Goal: Use online tool/utility

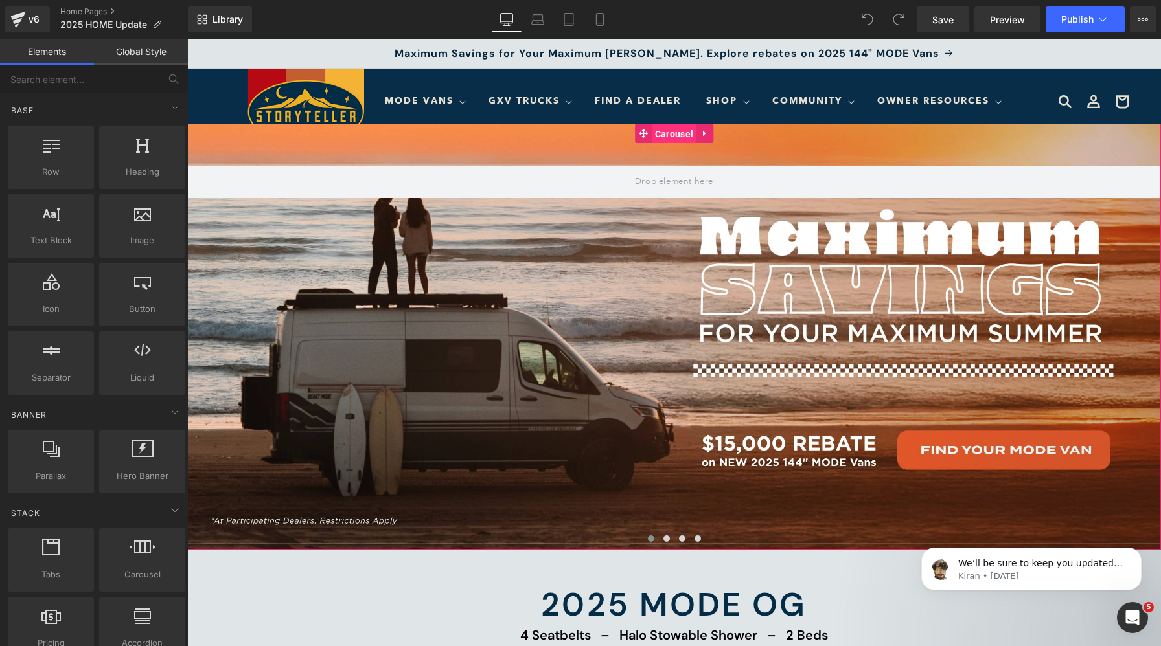
click at [681, 127] on span "Carousel" at bounding box center [674, 133] width 45 height 19
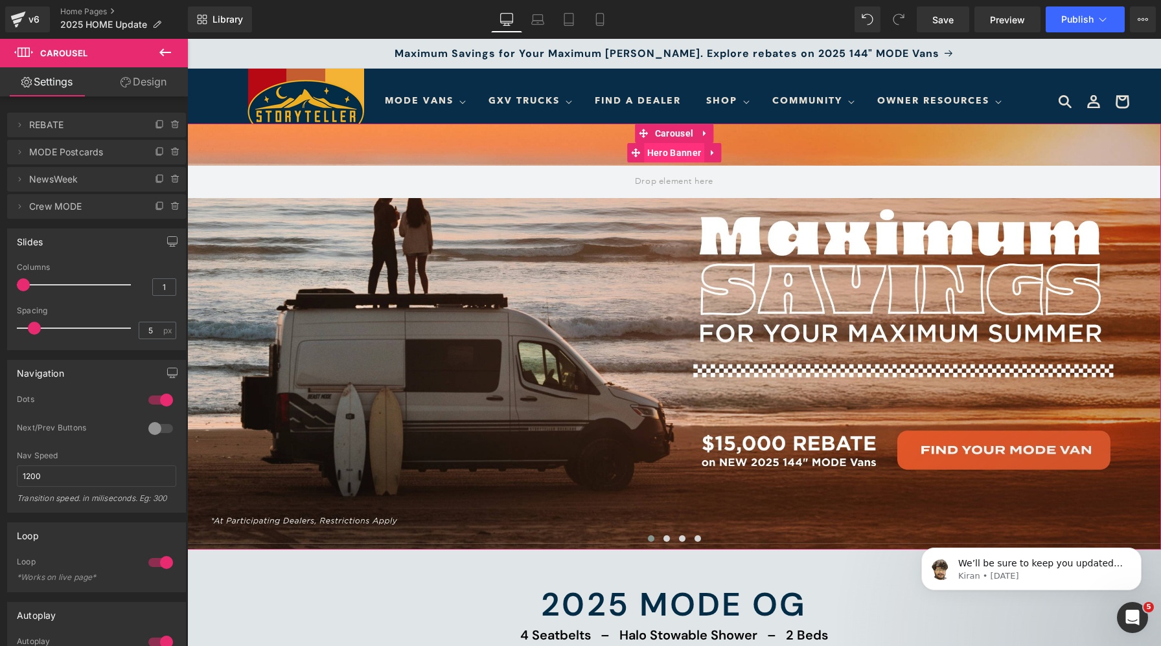
click at [660, 153] on span "Hero Banner" at bounding box center [674, 152] width 60 height 19
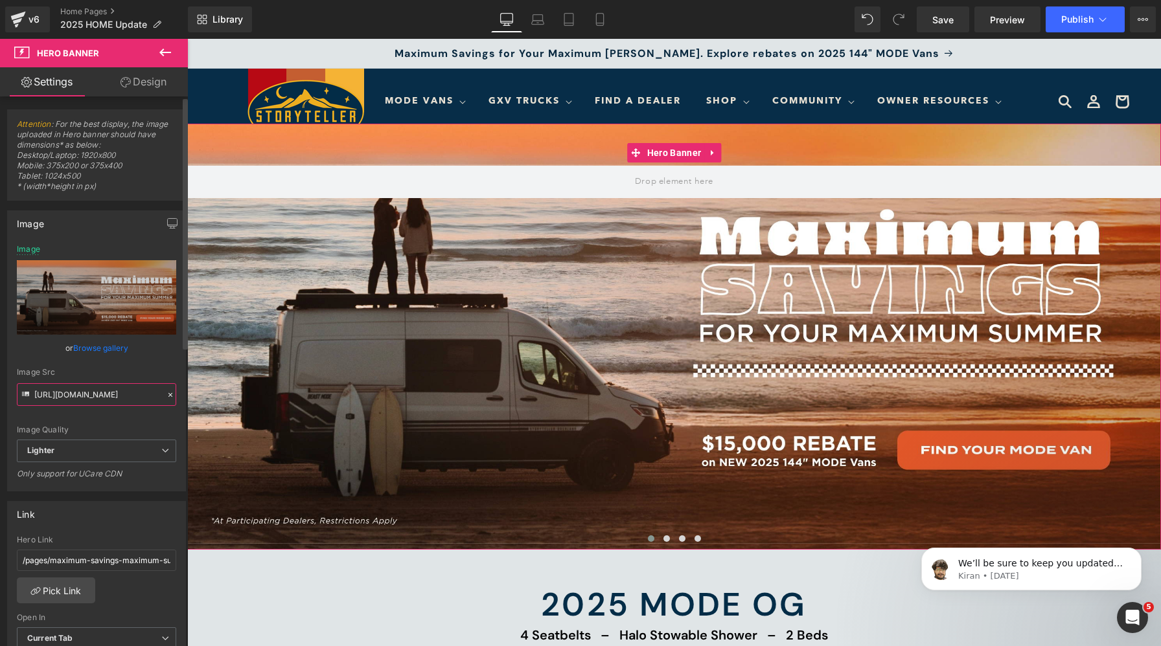
click at [96, 387] on input "https://ucarecdn.com/3b595e3a-7f46-457b-8cc7-227bb3c2b251/-/format/auto/-/previ…" at bounding box center [96, 394] width 159 height 23
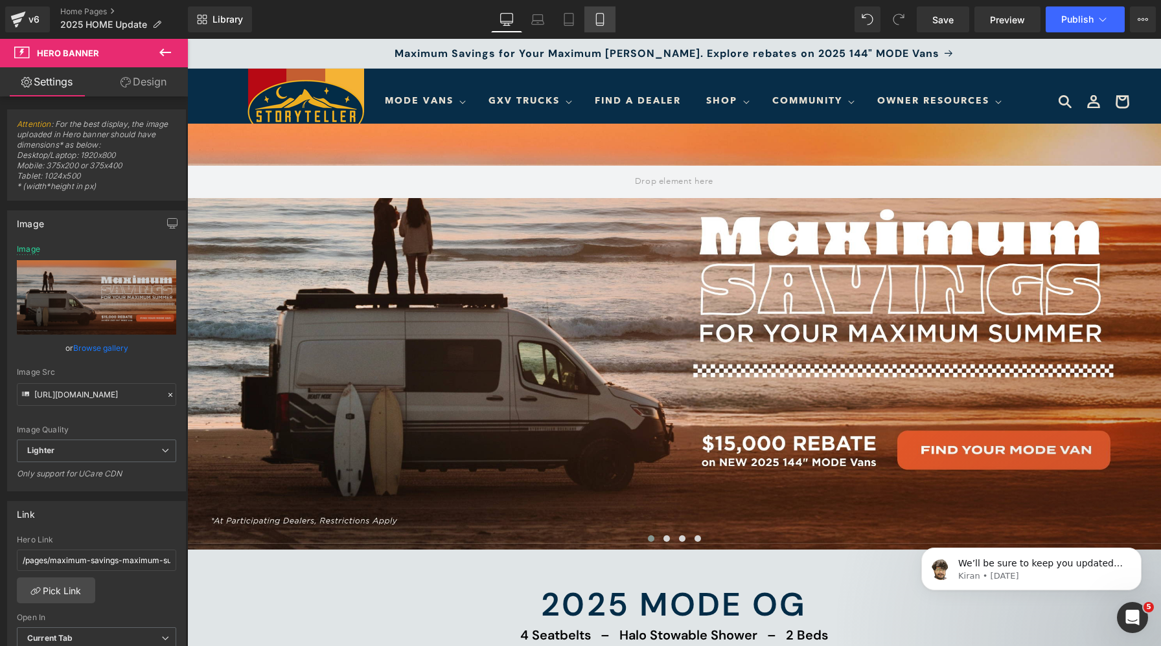
click at [611, 17] on link "Mobile" at bounding box center [599, 19] width 31 height 26
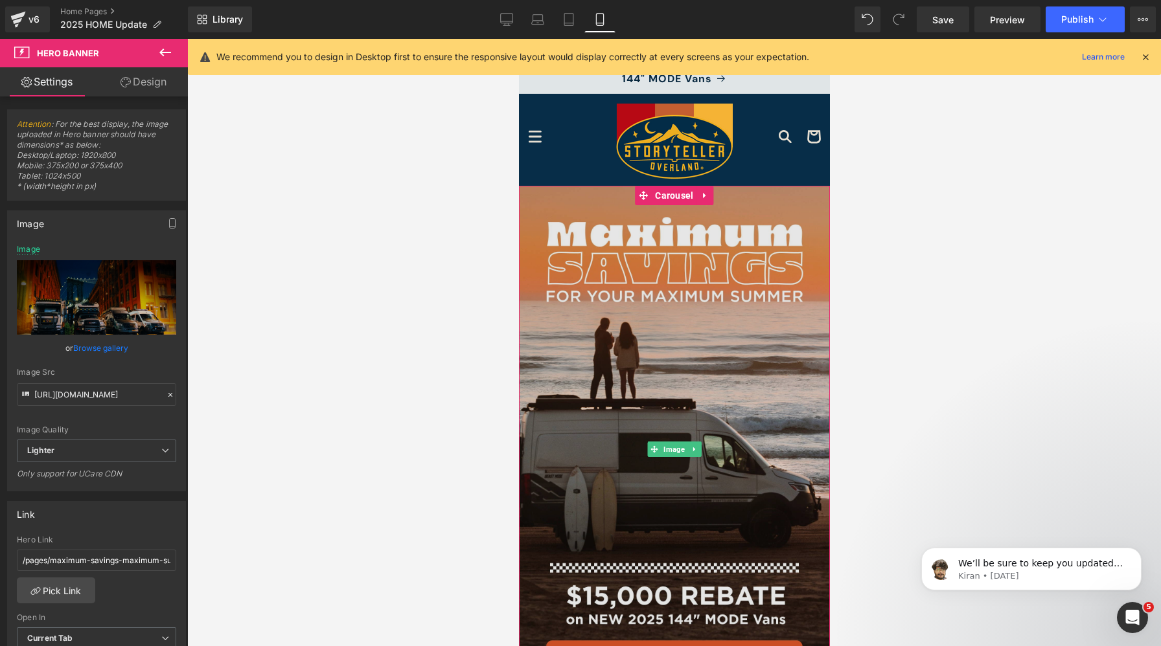
click at [615, 287] on img at bounding box center [673, 450] width 311 height 528
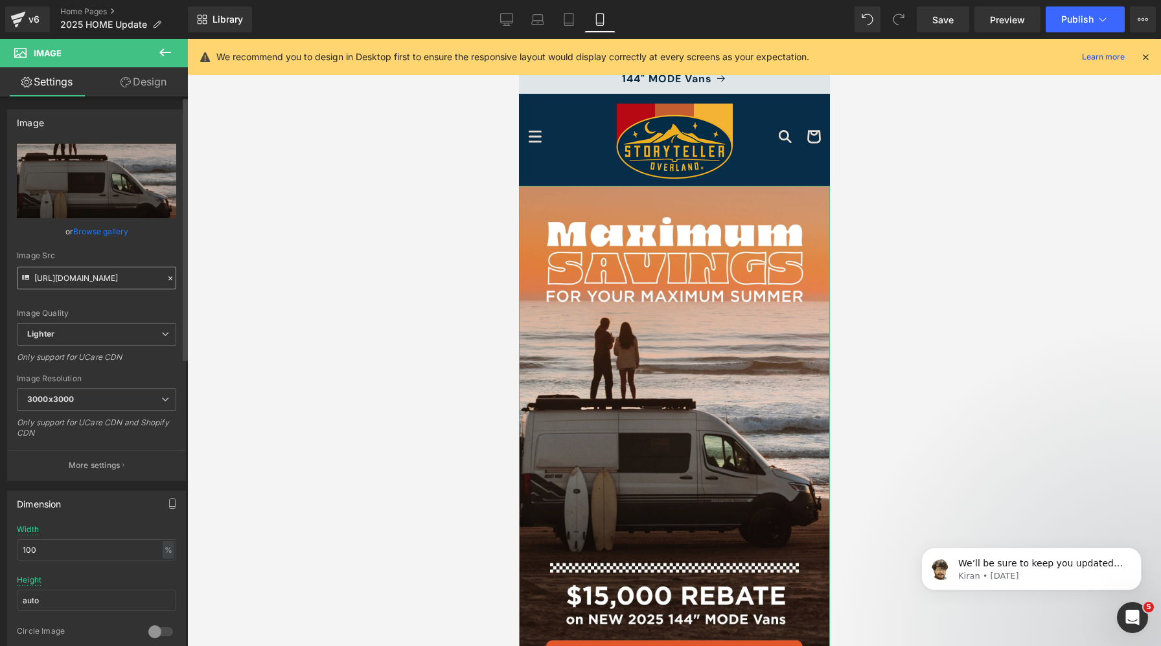
click at [100, 279] on input "https://ucarecdn.com/fe284cf0-491d-40d6-8183-0d8a3de8e14e/-/format/auto/-/previ…" at bounding box center [96, 278] width 159 height 23
click at [511, 17] on icon at bounding box center [506, 19] width 13 height 13
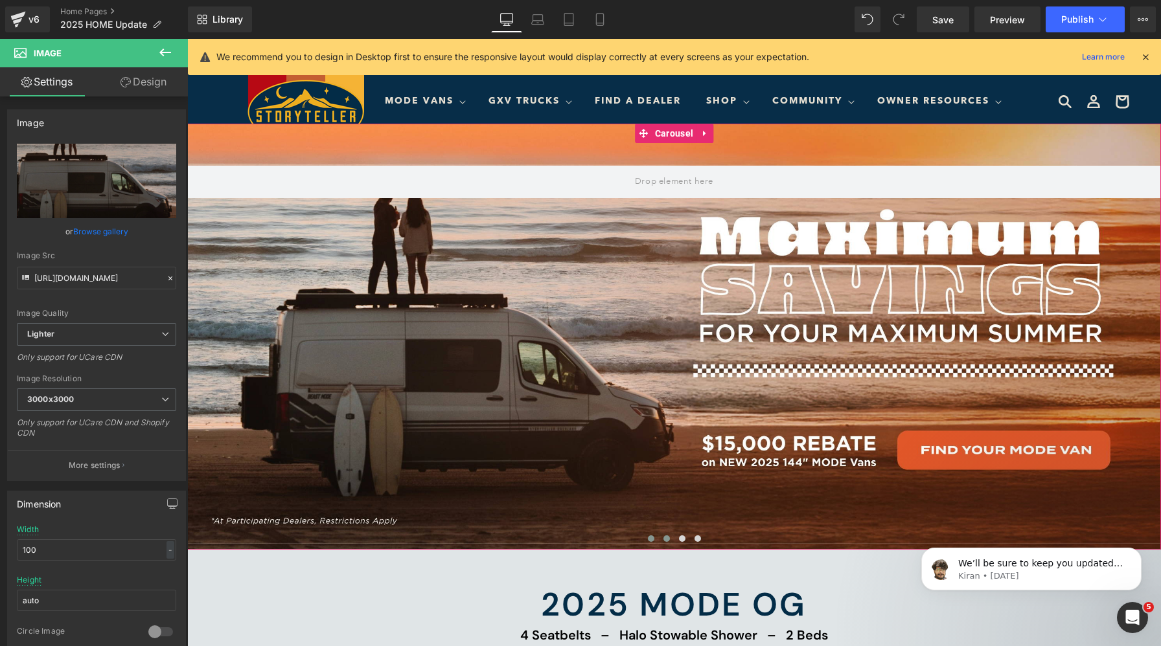
click at [668, 538] on span at bounding box center [666, 539] width 6 height 6
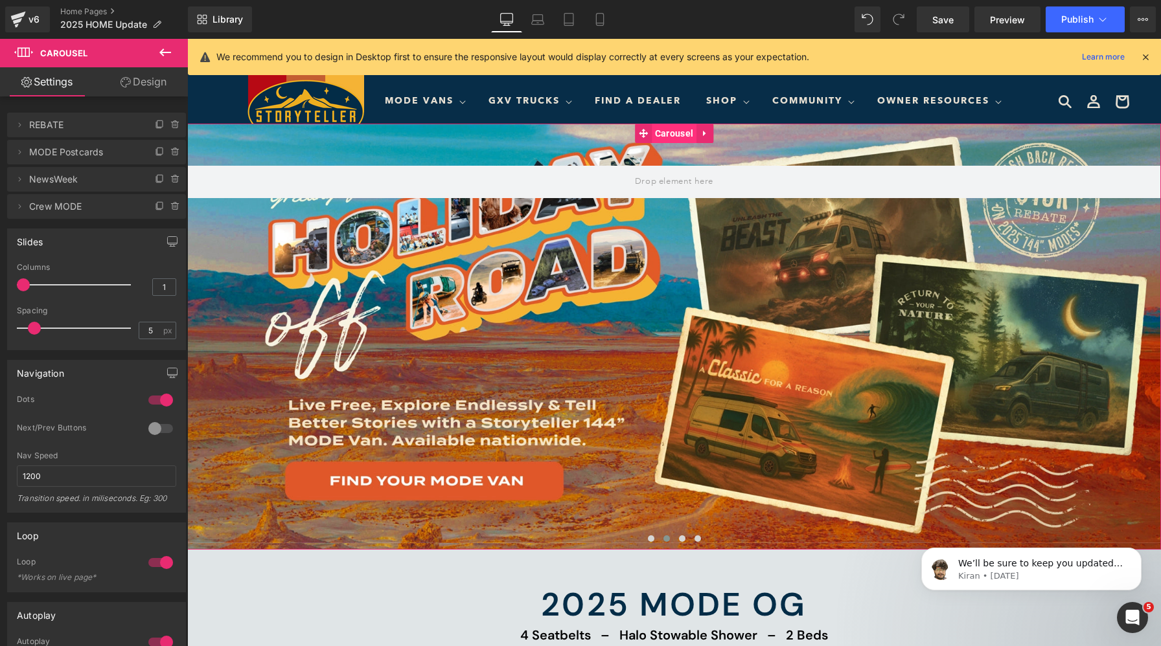
click at [661, 138] on span "Carousel" at bounding box center [674, 133] width 45 height 19
click at [137, 86] on link "Design" at bounding box center [143, 81] width 94 height 29
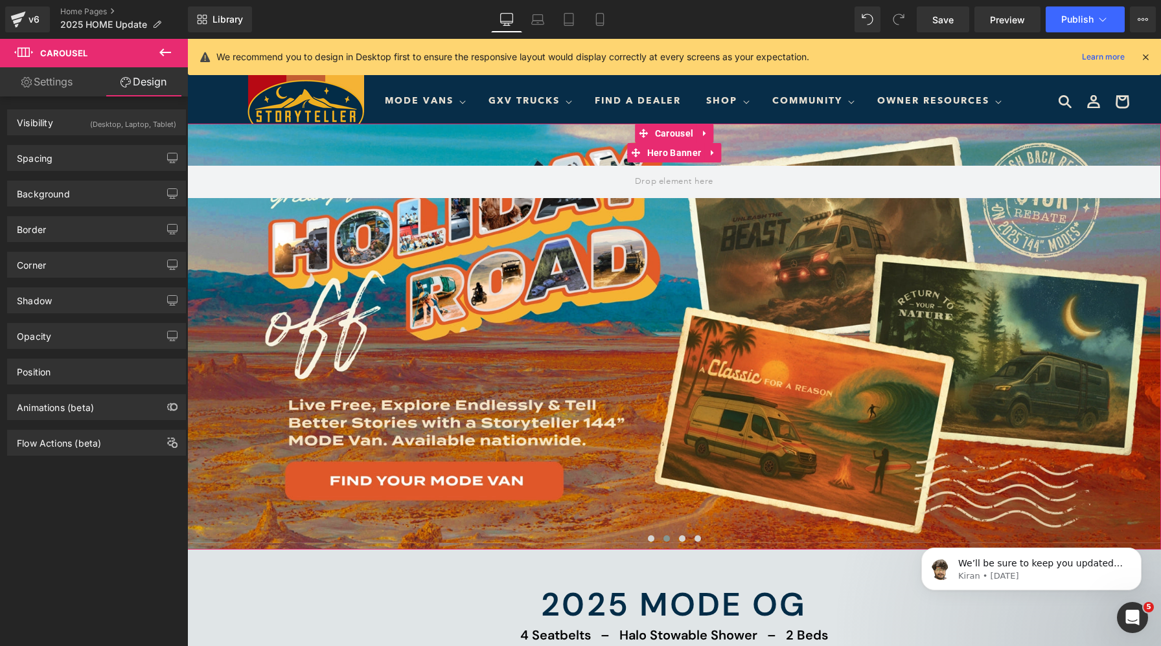
click at [551, 370] on div at bounding box center [673, 337] width 973 height 427
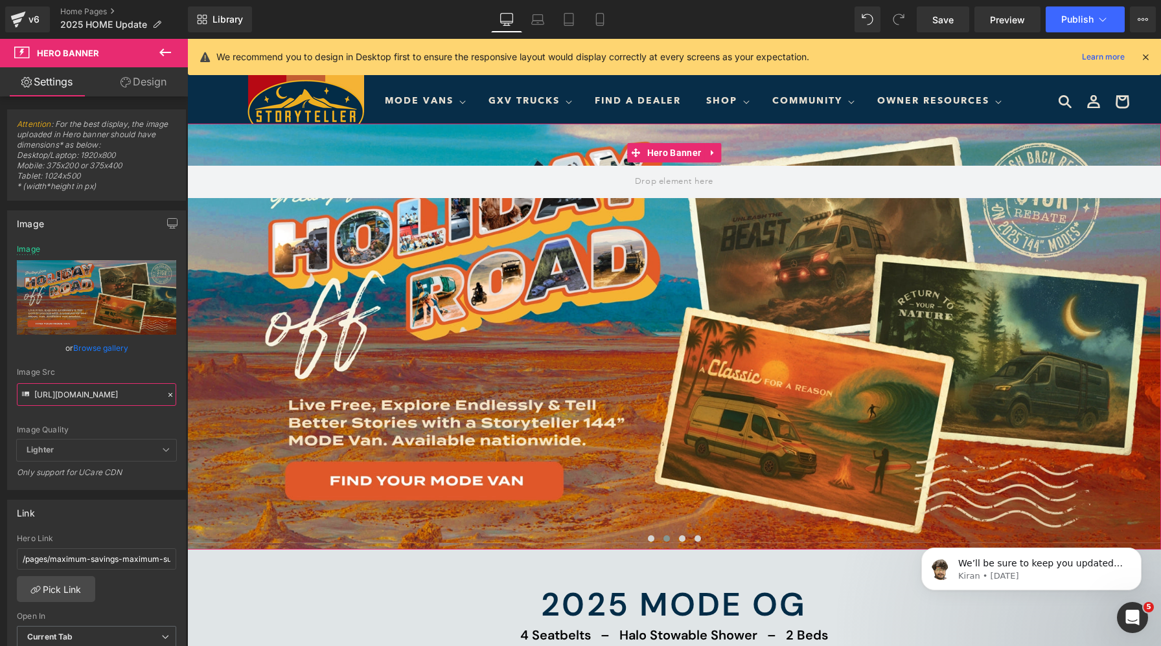
click at [119, 401] on input "https://cdn.shopify.com/s/files/1/0625/3907/1747/files/HOLIDAY_OFF_MODE_DESKTOP…" at bounding box center [96, 394] width 159 height 23
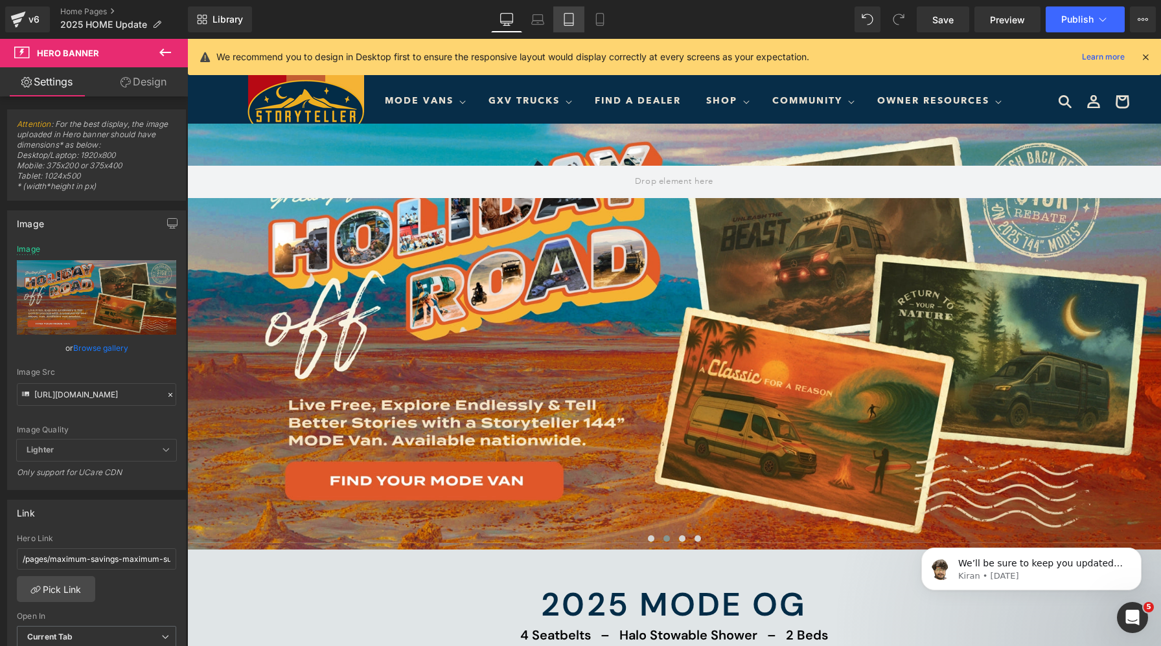
click at [578, 25] on link "Tablet" at bounding box center [568, 19] width 31 height 26
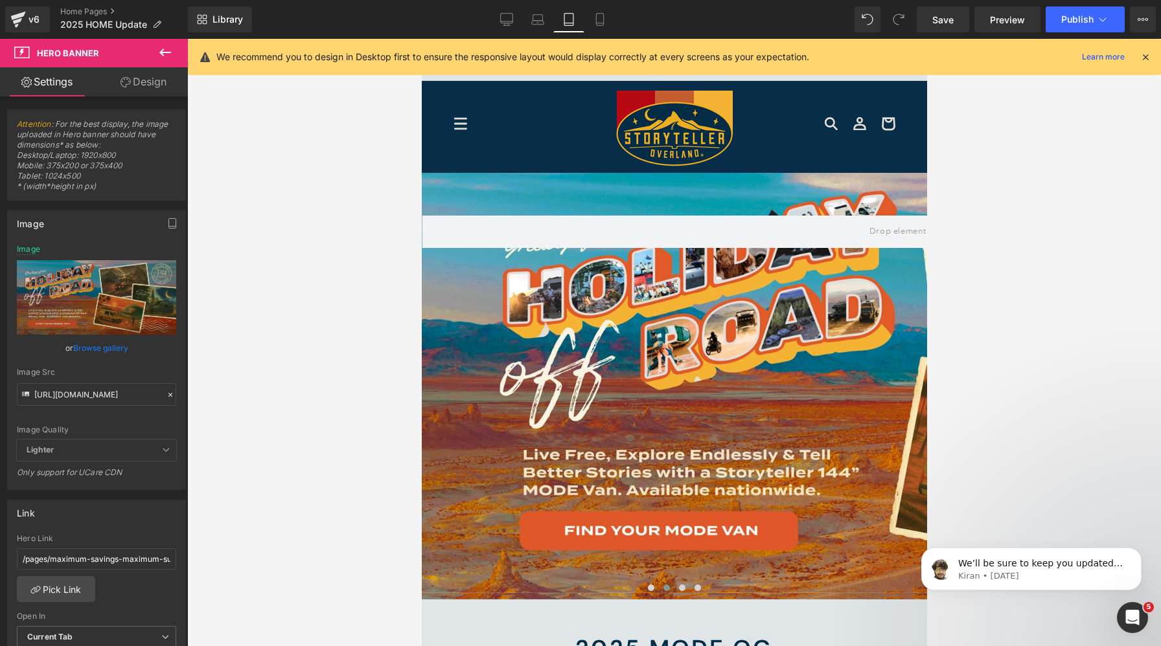
scroll to position [49, 0]
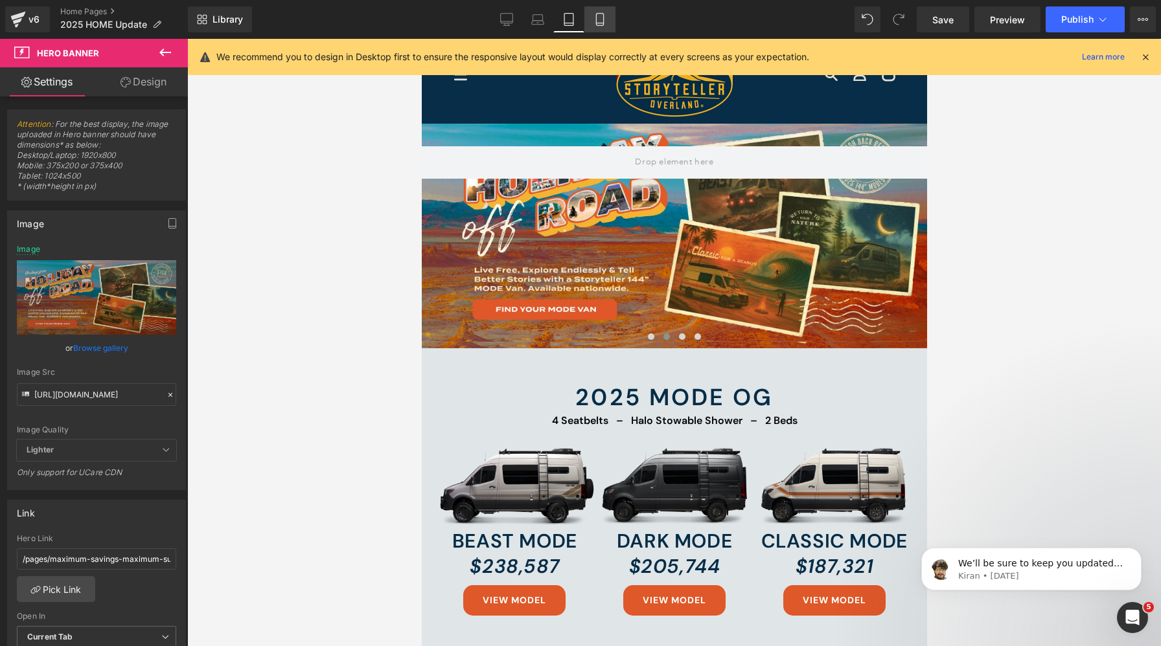
click at [596, 21] on icon at bounding box center [599, 19] width 13 height 13
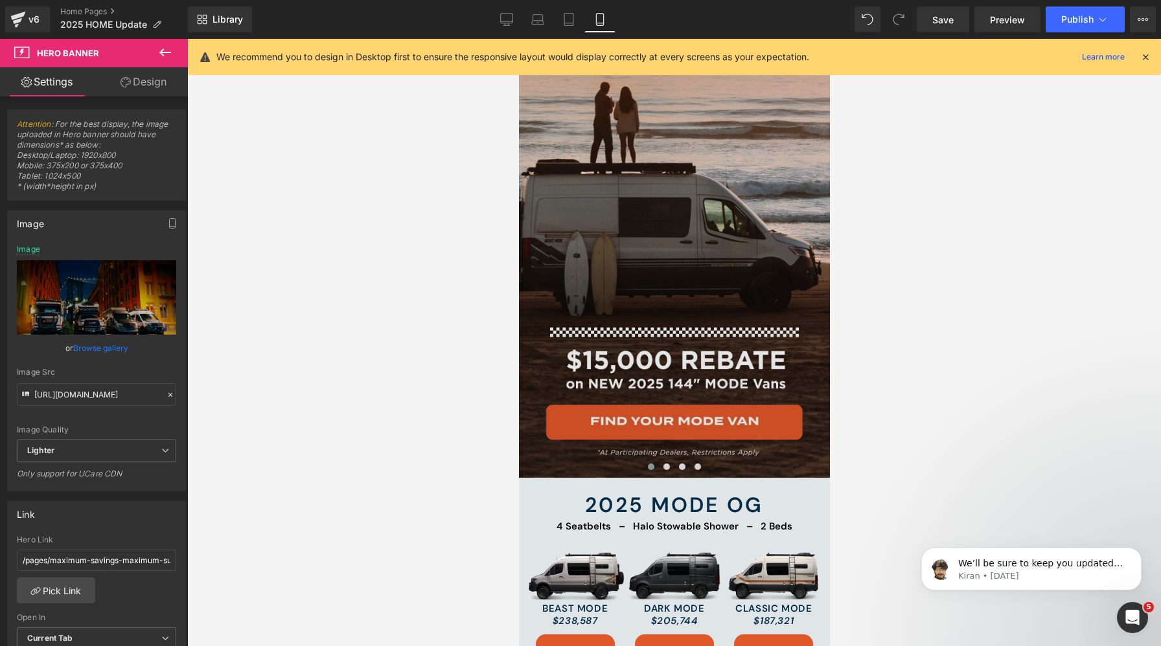
scroll to position [240, 0]
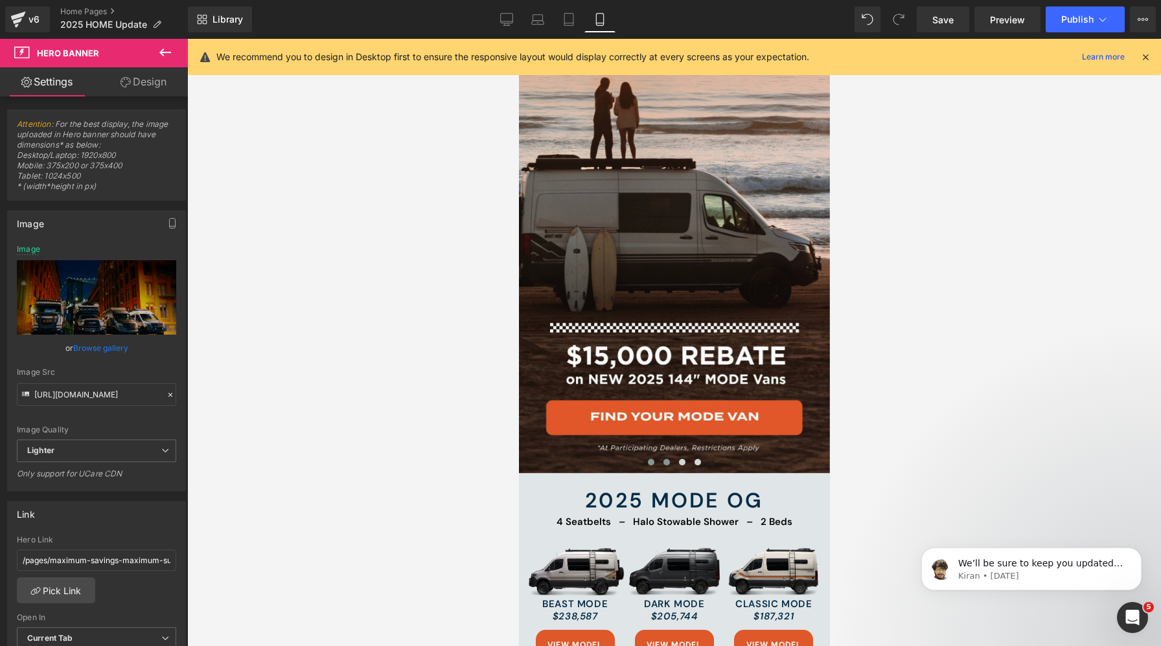
click at [663, 466] on button at bounding box center [666, 462] width 16 height 13
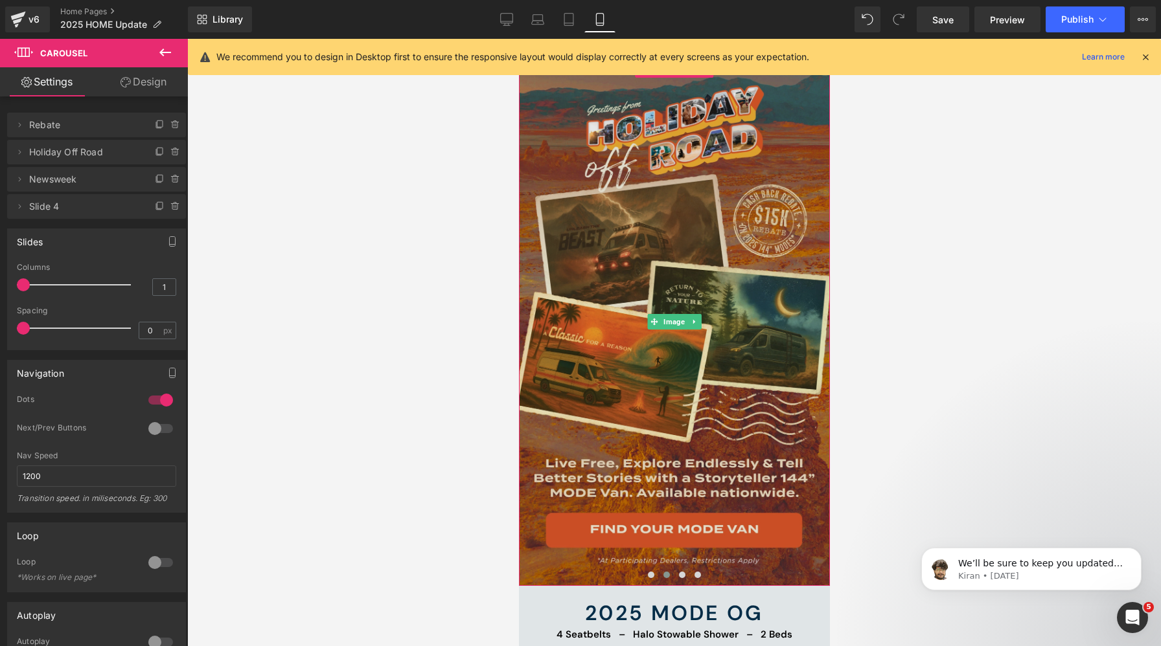
scroll to position [125, 0]
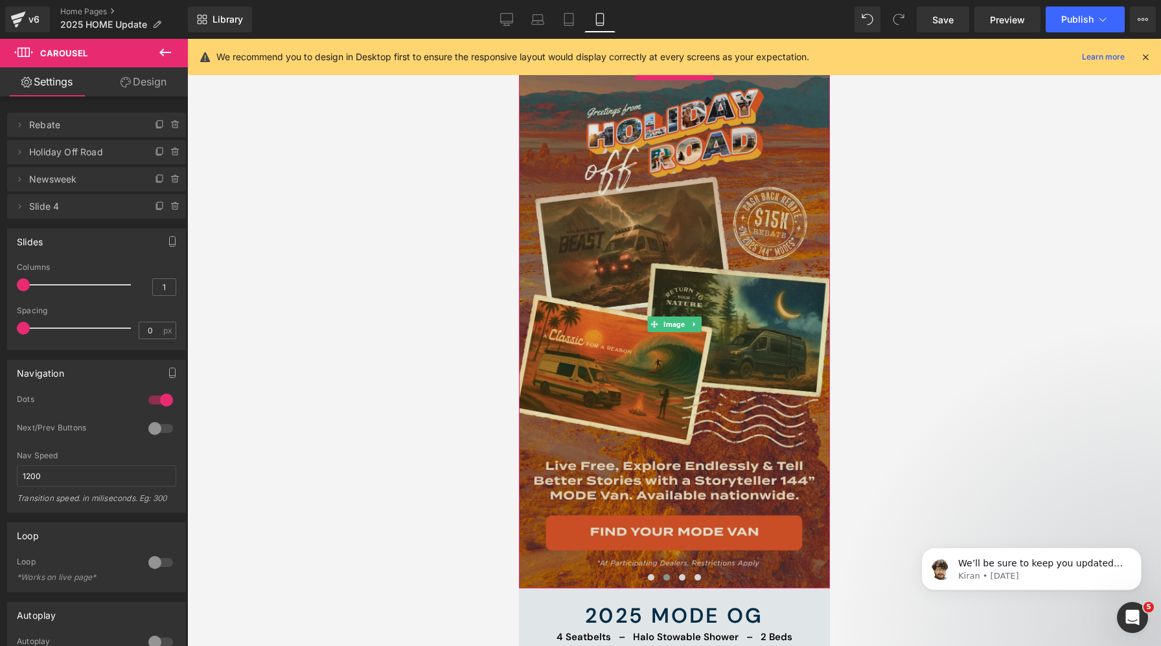
click at [747, 317] on img at bounding box center [673, 325] width 311 height 528
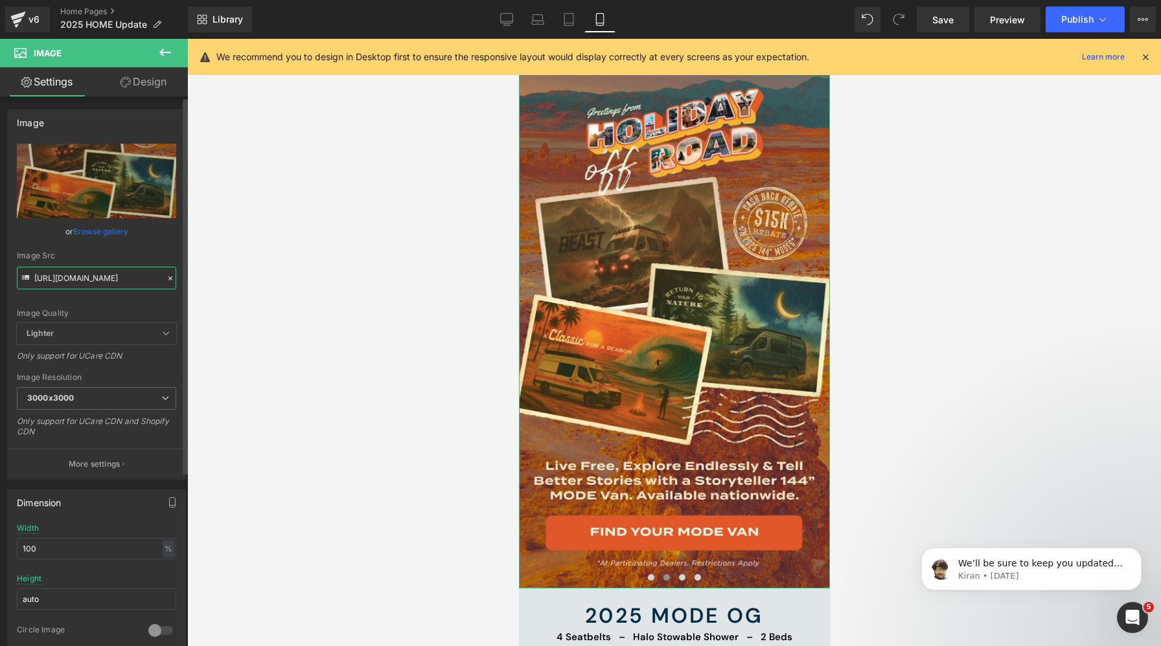
click at [114, 286] on input "https://cdn.shopify.com/s/files/1/0625/3907/1747/files/HOLIDAY_OFF_MODE_2048x20…" at bounding box center [96, 278] width 159 height 23
click at [93, 277] on input "https://cdn.shopify.com/s/files/1/0625/3907/1747/files/HOLIDAY_OFF_MODE_2048x20…" at bounding box center [96, 278] width 159 height 23
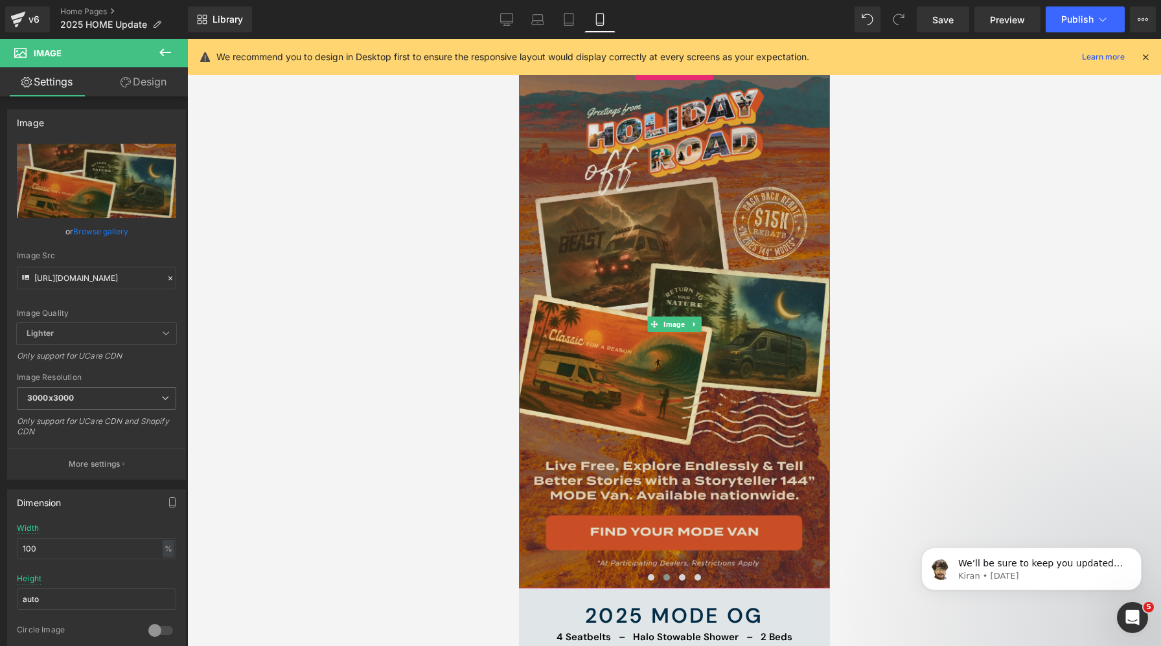
click at [667, 352] on img at bounding box center [673, 325] width 311 height 528
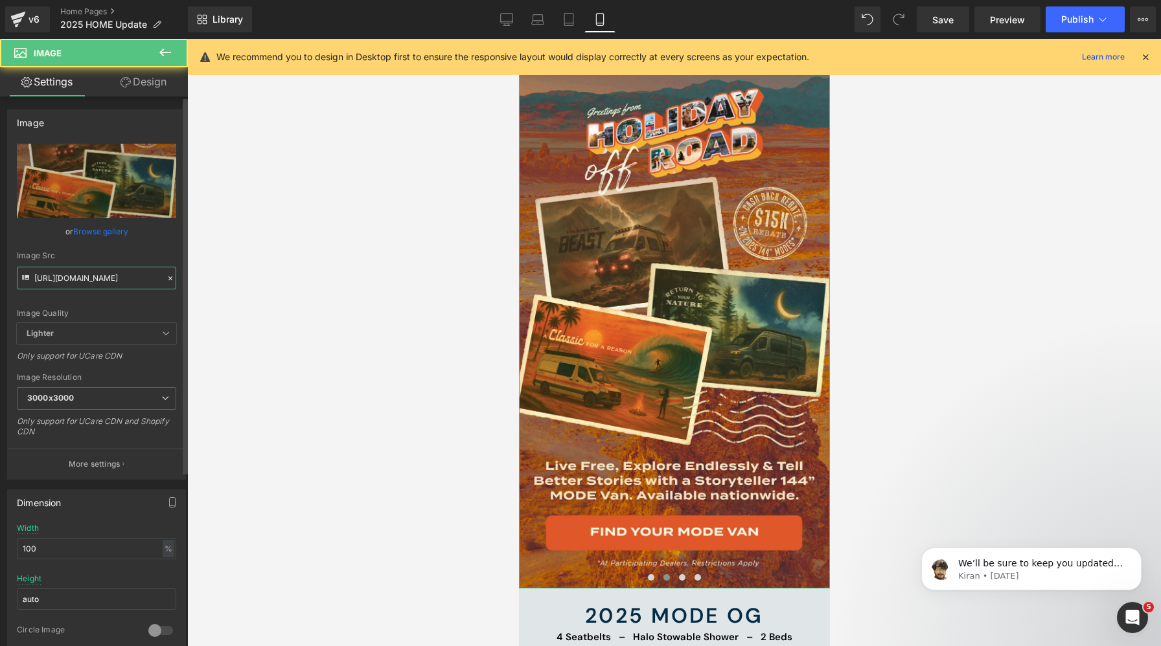
click at [87, 280] on input "https://cdn.shopify.com/s/files/1/0625/3907/1747/files/HOLIDAY_OFF_MODE_2048x20…" at bounding box center [96, 278] width 159 height 23
type input "https://cdn.shopify.com/s/files/1/0625/3907/1747/files/HOLIDAY_OFF_MODE_3000x30…"
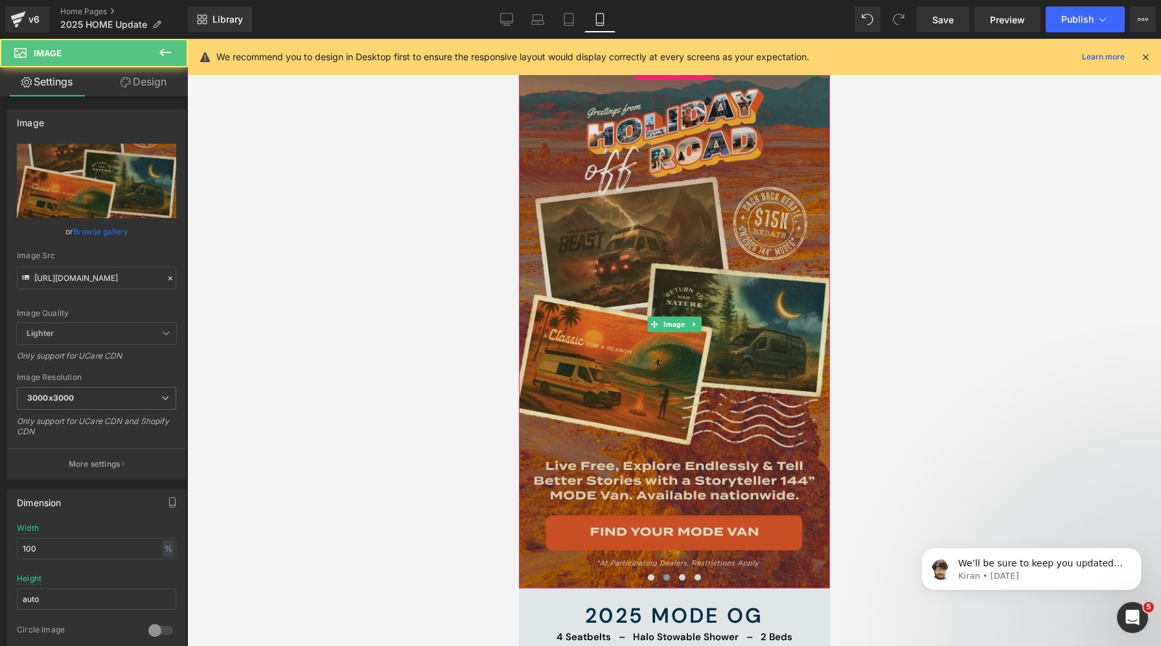
click at [574, 140] on img at bounding box center [673, 325] width 311 height 528
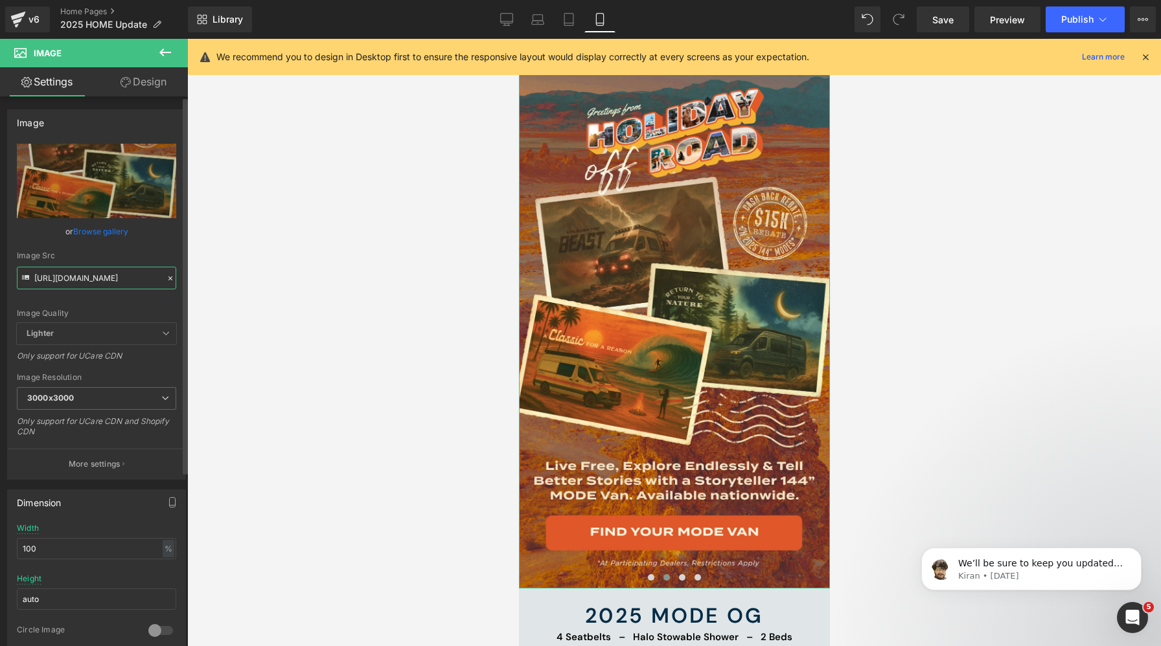
click at [138, 278] on input "https://cdn.shopify.com/s/files/1/0625/3907/1747/files/HOLIDAY_OFF_MODE_3000x30…" at bounding box center [96, 278] width 159 height 23
click at [126, 276] on input "https://cdn.shopify.com/s/files/1/0625/3907/1747/files/HOLIDAY_OFF_MODE_3000x30…" at bounding box center [96, 278] width 159 height 23
drag, startPoint x: 111, startPoint y: 276, endPoint x: 369, endPoint y: 296, distance: 258.5
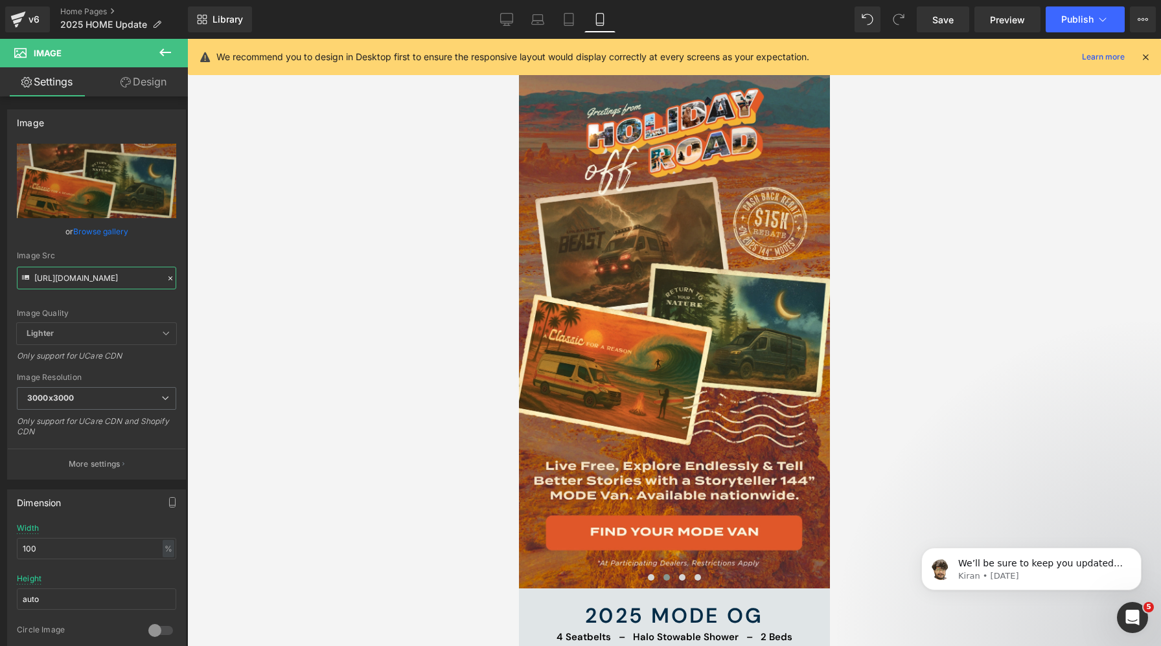
click at [369, 296] on div "Carousel You are previewing how the will restyle your page. You can not edit El…" at bounding box center [580, 334] width 1161 height 668
click at [21, 16] on icon at bounding box center [18, 16] width 15 height 8
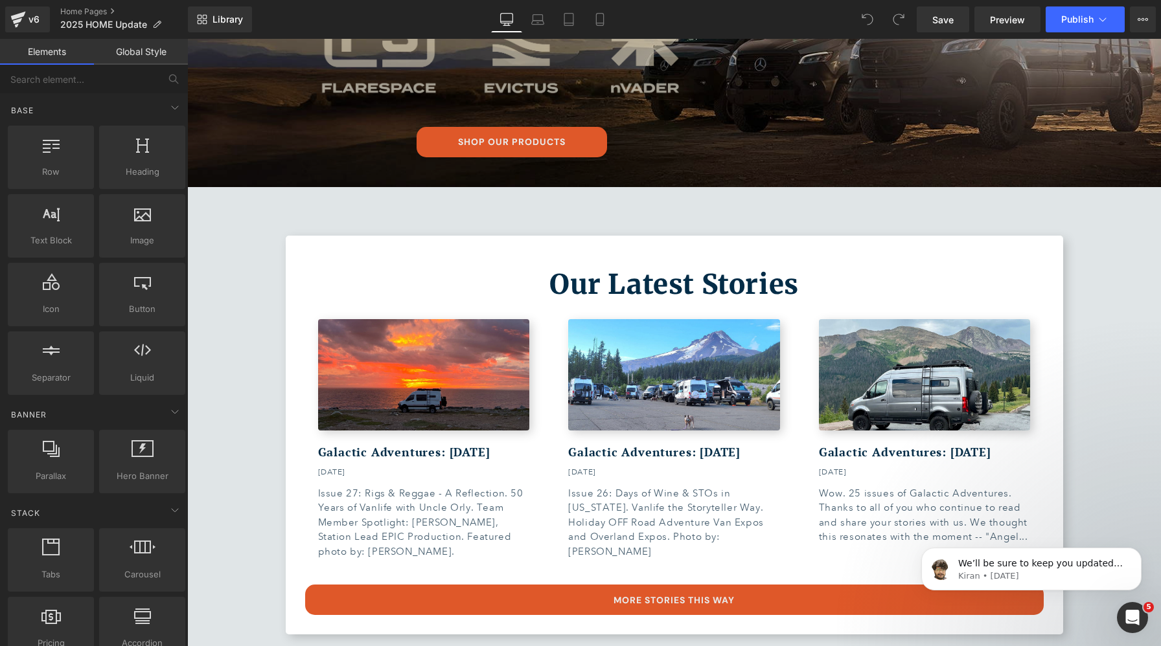
scroll to position [2624, 0]
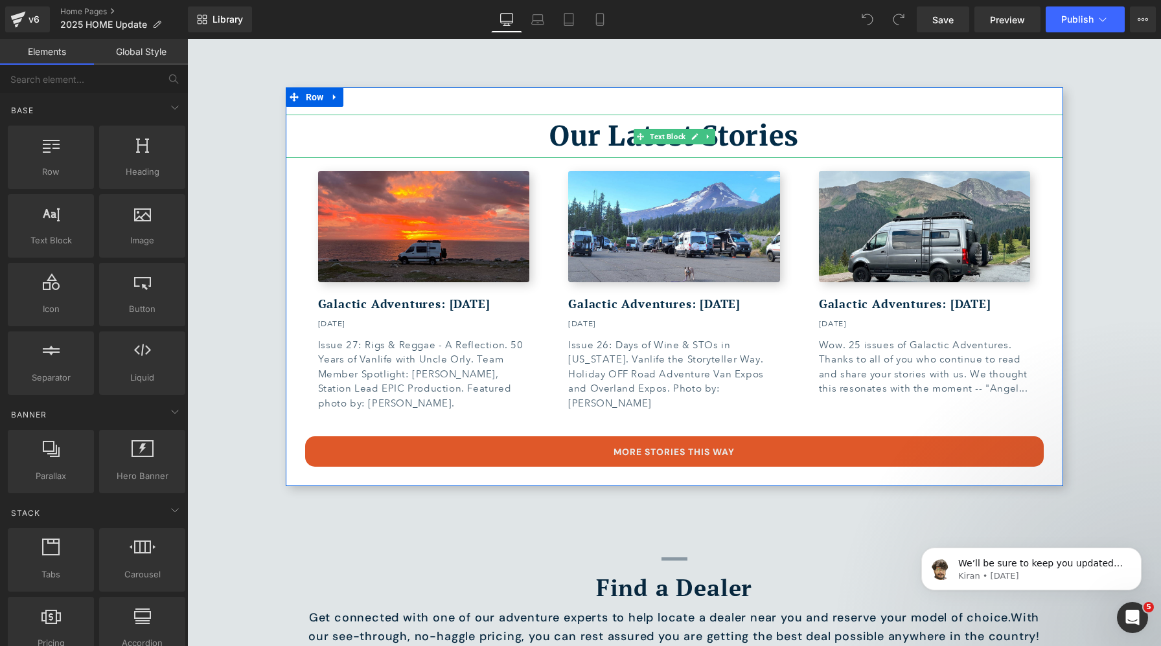
click at [348, 128] on p "Our Latest Stories" at bounding box center [674, 136] width 777 height 43
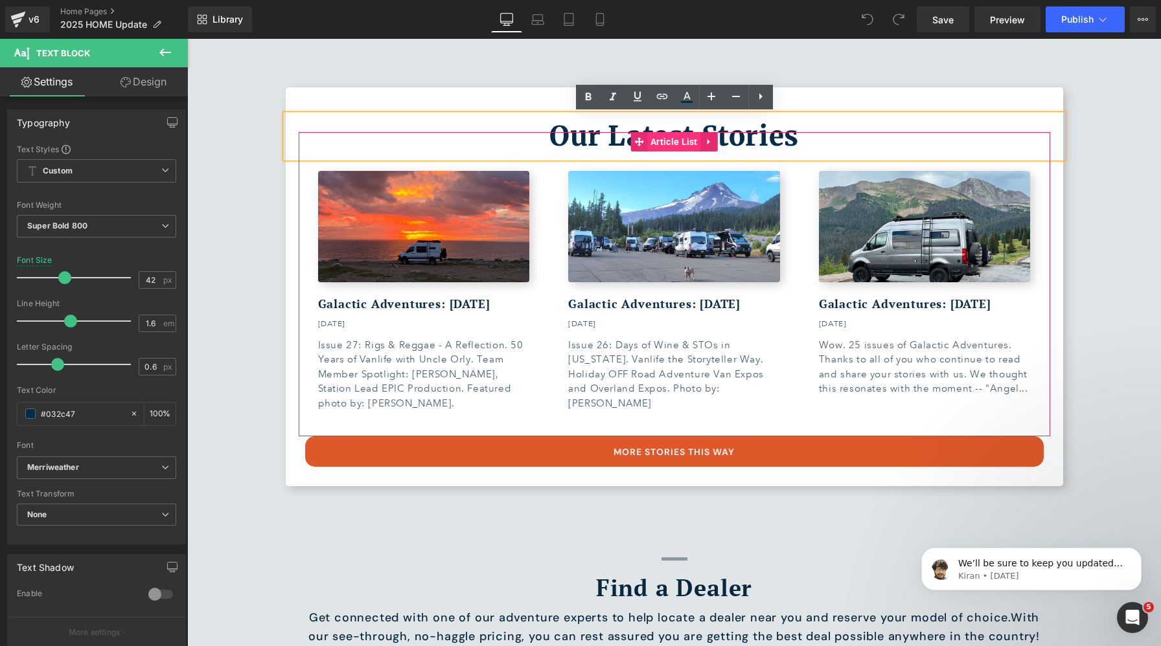
click at [653, 140] on span "Article List" at bounding box center [674, 141] width 54 height 19
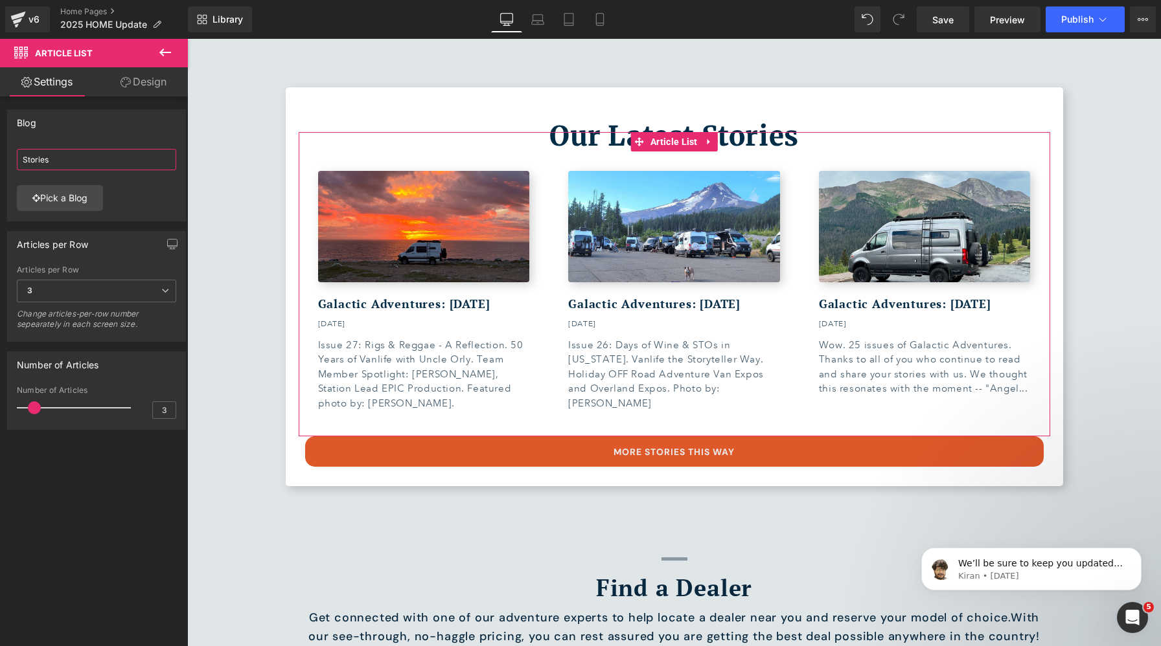
click at [71, 161] on input "Stories" at bounding box center [96, 159] width 159 height 21
click at [47, 194] on link "Pick a Blog" at bounding box center [60, 198] width 86 height 26
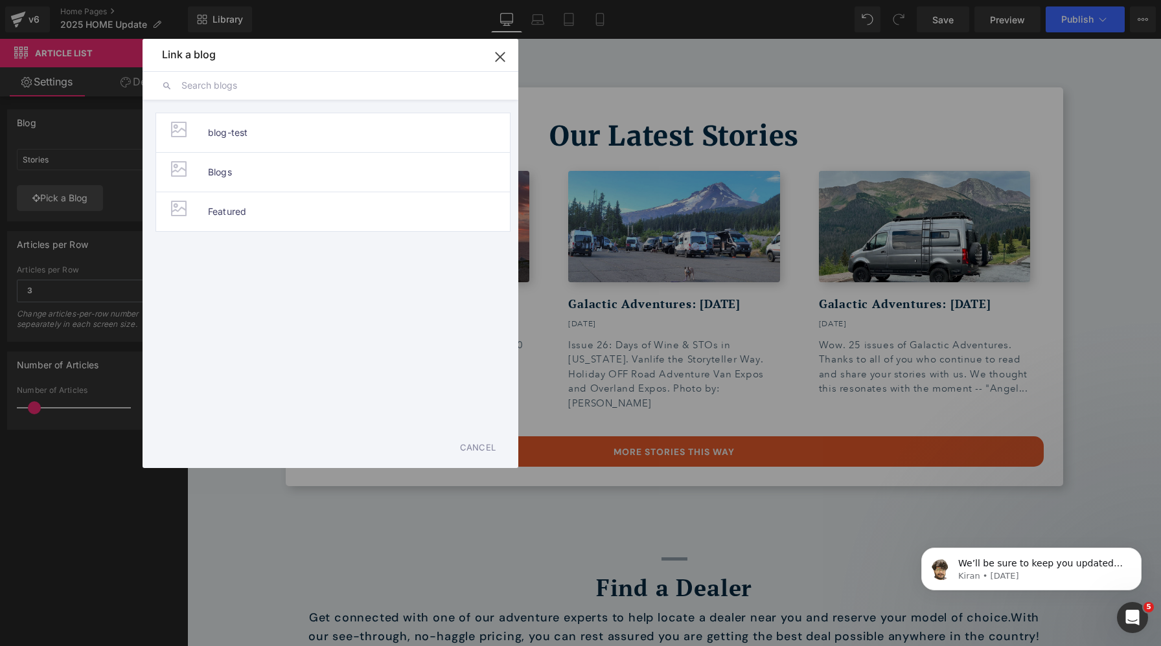
click at [500, 58] on icon "button" at bounding box center [499, 56] width 8 height 8
